Goal: Task Accomplishment & Management: Manage account settings

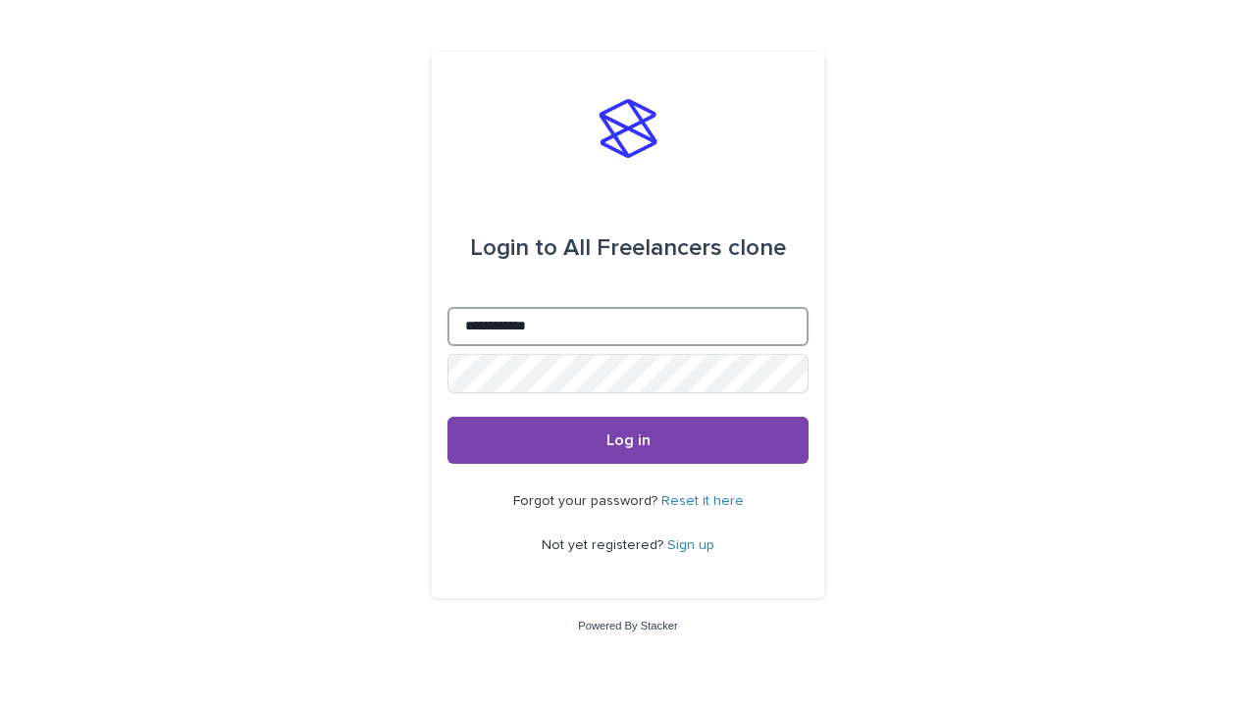
type input "**********"
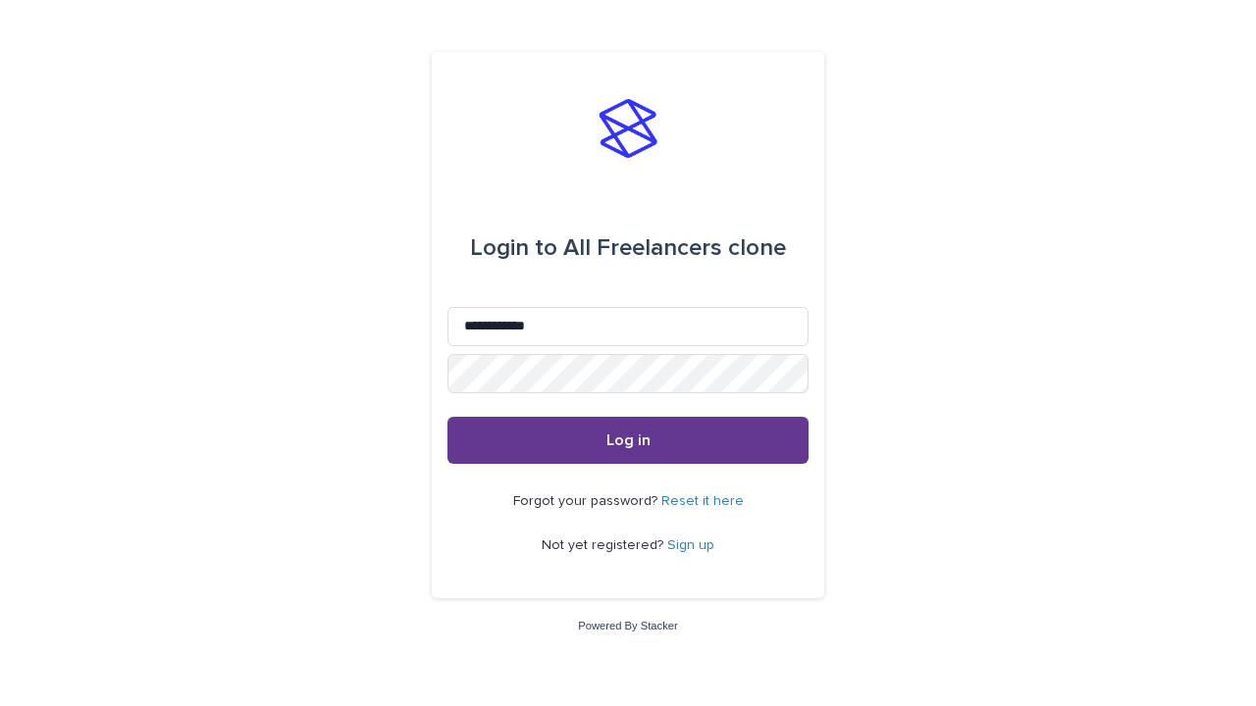
click at [628, 440] on span "Log in" at bounding box center [628, 441] width 44 height 16
